Goal: Go to known website: Access a specific website the user already knows

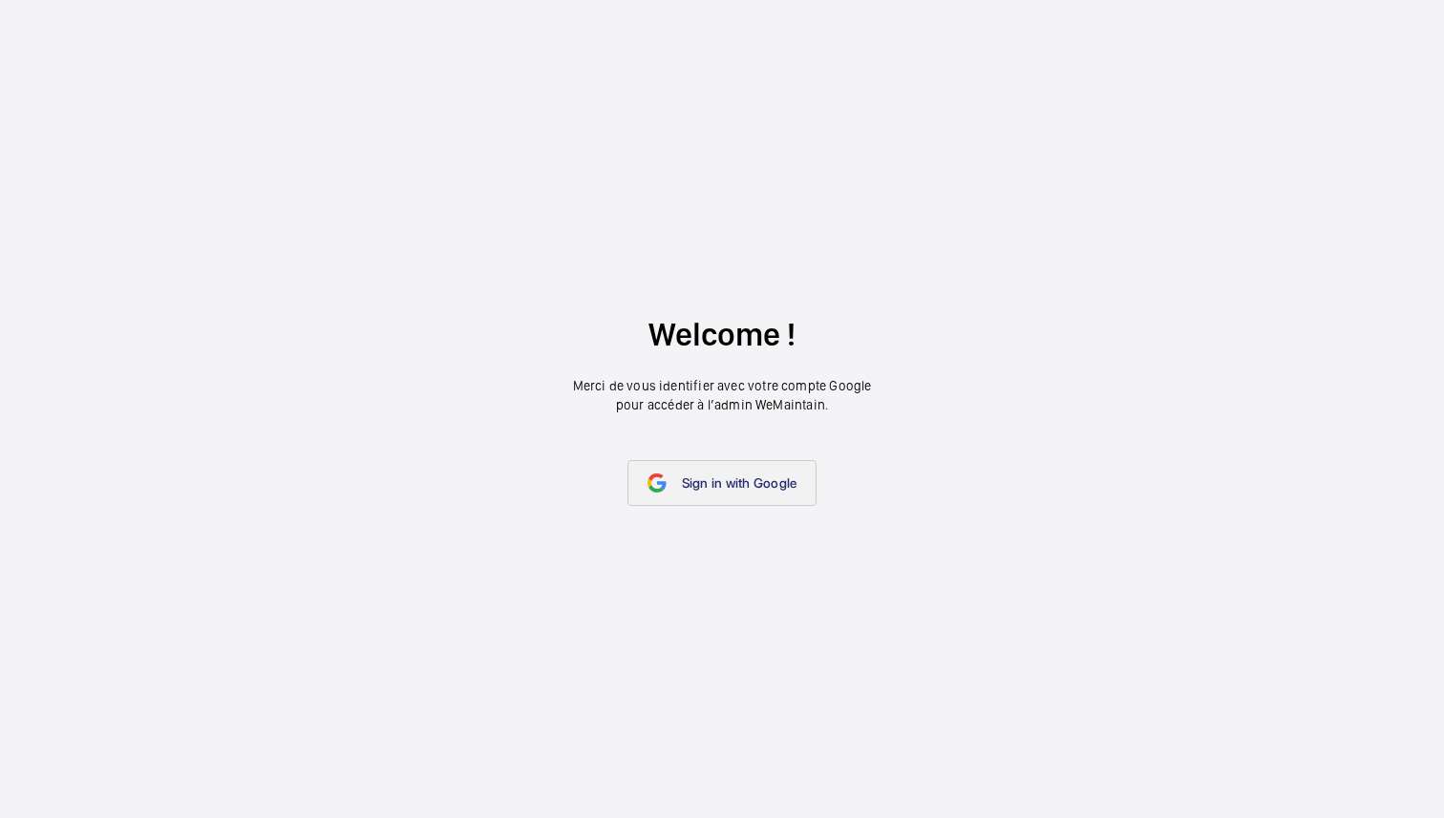
click at [381, 493] on link "Sign in with Google" at bounding box center [722, 483] width 190 height 46
